Goal: Task Accomplishment & Management: Use online tool/utility

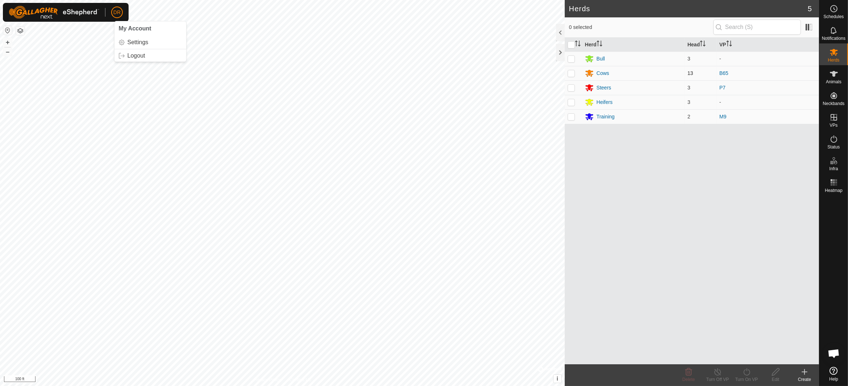
click at [570, 75] on p-checkbox at bounding box center [571, 73] width 7 height 6
checkbox input "true"
click at [745, 379] on div "Turn On VP" at bounding box center [746, 379] width 29 height 7
click at [744, 355] on link "Now" at bounding box center [769, 356] width 72 height 14
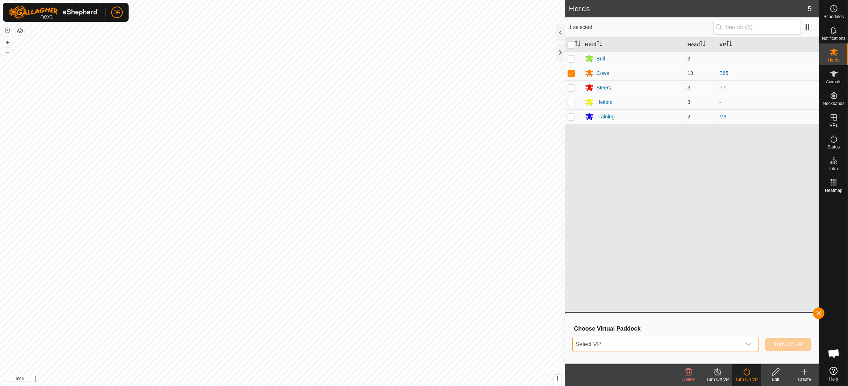
click at [607, 348] on span "Select VP" at bounding box center [657, 344] width 168 height 14
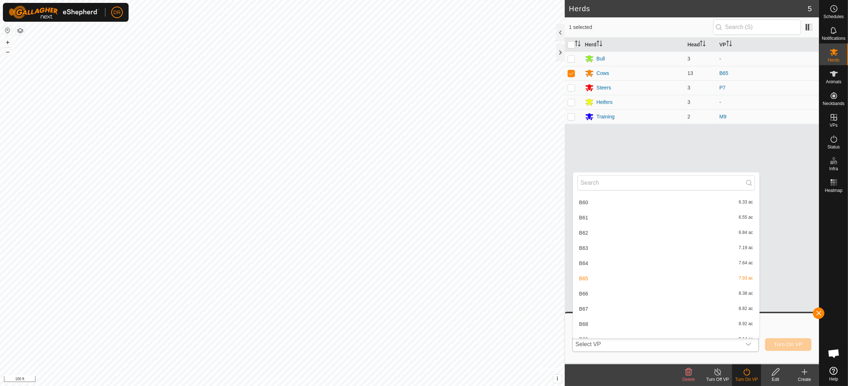
scroll to position [552, 0]
click at [588, 303] on li "B66 8.38 ac" at bounding box center [666, 305] width 186 height 14
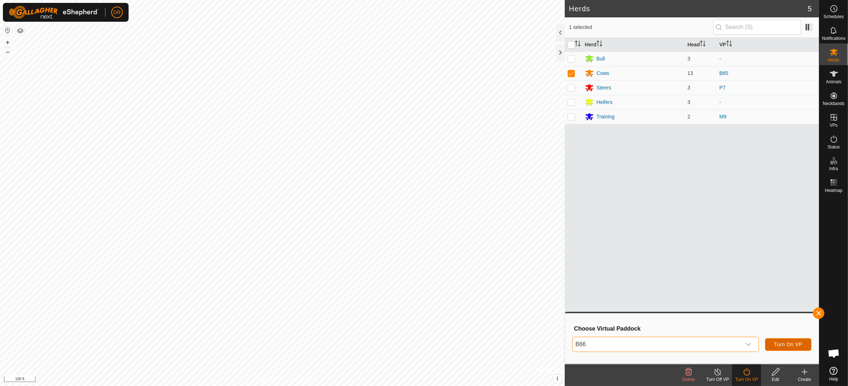
click at [796, 345] on span "Turn On VP" at bounding box center [788, 345] width 28 height 6
